Goal: Check status

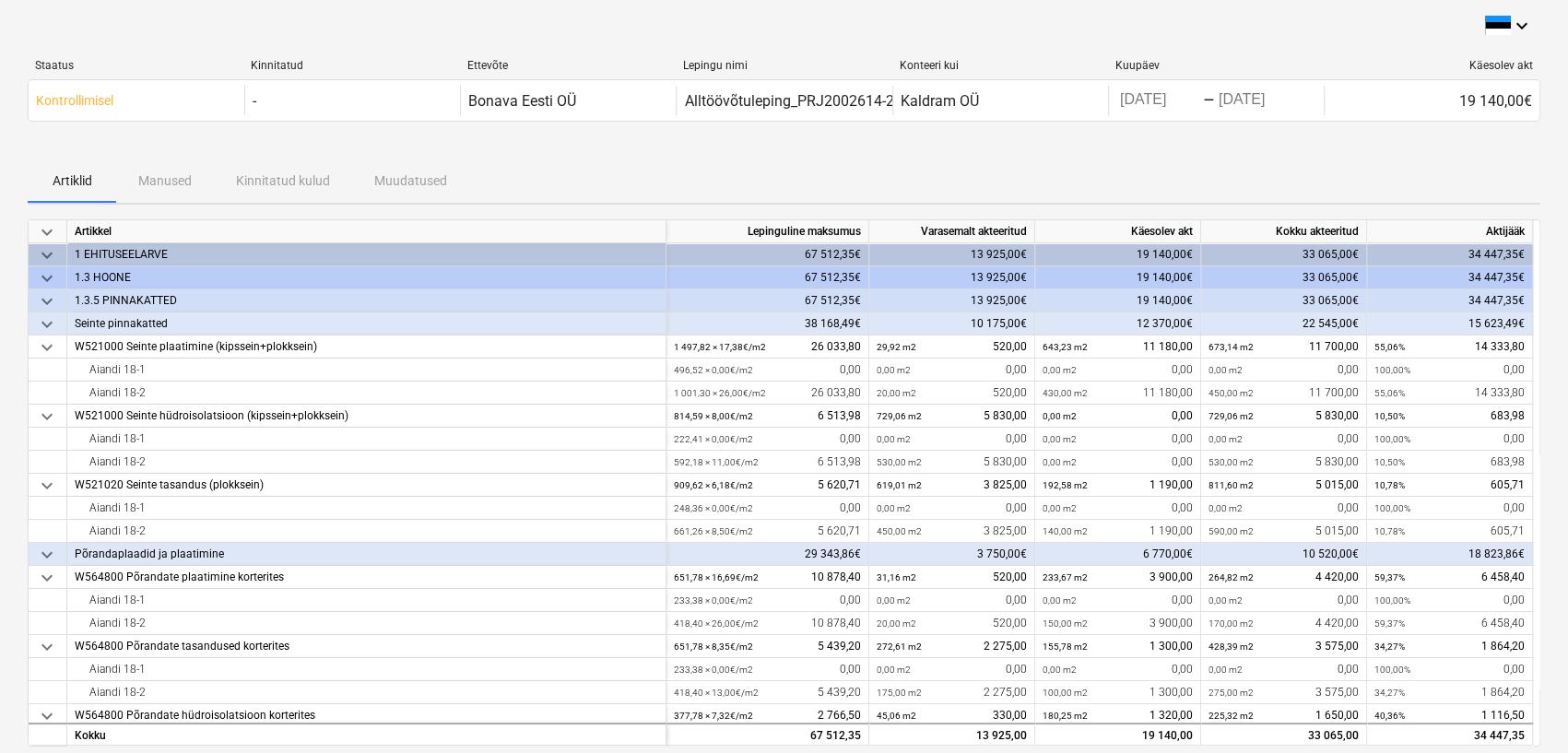
click at [144, 179] on div "Artiklid Manused Kinnitatud kulud Muudatused" at bounding box center [783, 180] width 1512 height 44
click at [166, 182] on div "Artiklid Manused Kinnitatud kulud Muudatused" at bounding box center [783, 180] width 1512 height 44
click at [271, 182] on div "Artiklid Manused Kinnitatud kulud Muudatused" at bounding box center [783, 180] width 1512 height 44
click at [74, 179] on p "Artiklid" at bounding box center [71, 182] width 44 height 20
click at [165, 184] on div "Artiklid Manused Kinnitatud kulud Muudatused" at bounding box center [783, 180] width 1512 height 44
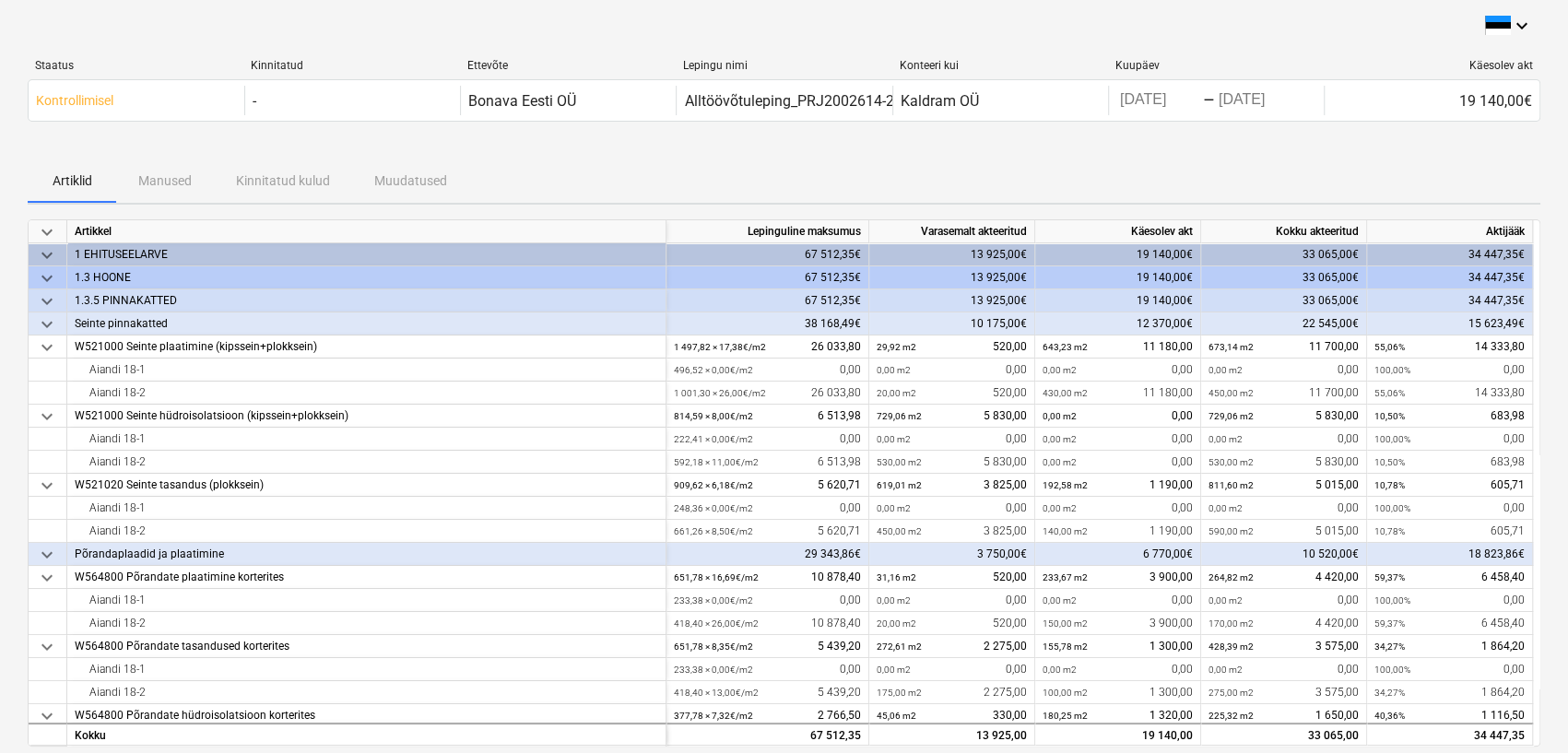
click at [273, 187] on div "Artiklid Manused Kinnitatud kulud Muudatused" at bounding box center [783, 180] width 1512 height 44
click at [393, 186] on div "Artiklid Manused Kinnitatud kulud Muudatused" at bounding box center [783, 180] width 1512 height 44
click at [1526, 24] on icon "keyboard_arrow_down" at bounding box center [1521, 25] width 22 height 22
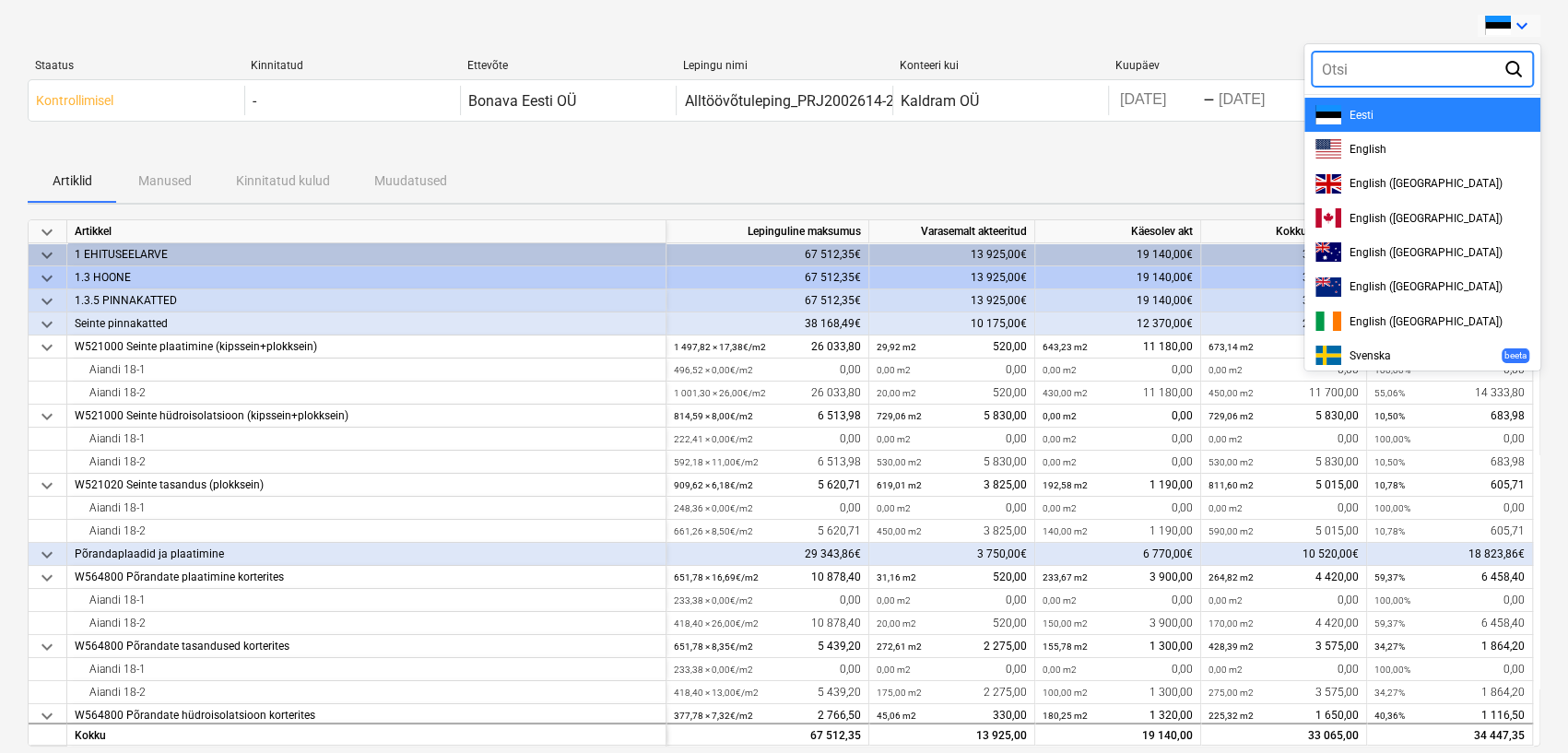
click at [1332, 109] on span at bounding box center [1328, 115] width 25 height 20
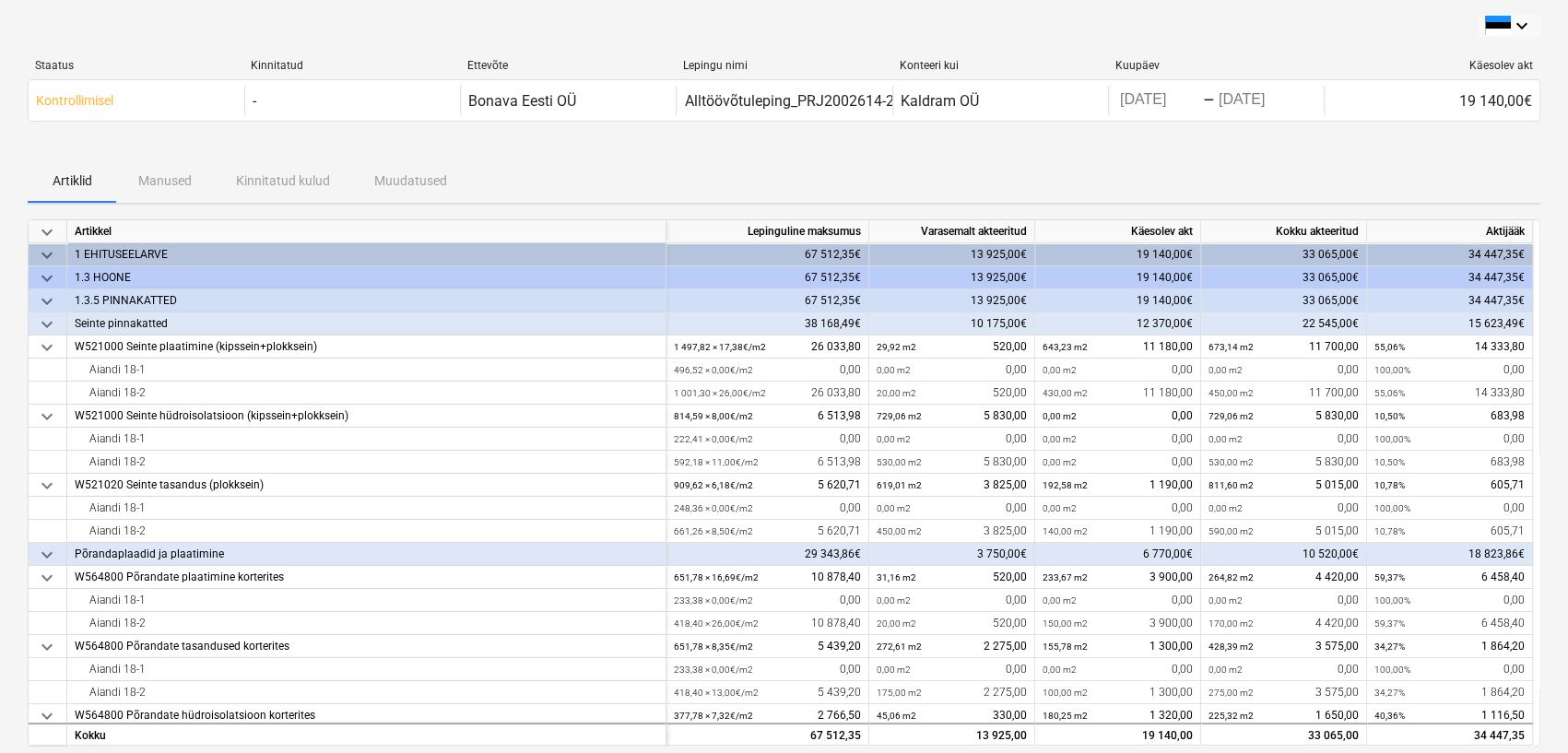
drag, startPoint x: 274, startPoint y: 67, endPoint x: 343, endPoint y: 58, distance: 69.6
click at [338, 59] on div "Kinnitatud" at bounding box center [351, 64] width 201 height 13
